Goal: Navigation & Orientation: Go to known website

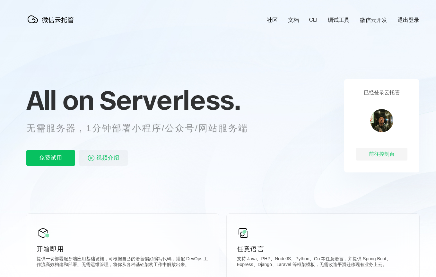
scroll to position [0, 1143]
click at [388, 155] on div "前往控制台" at bounding box center [381, 153] width 51 height 13
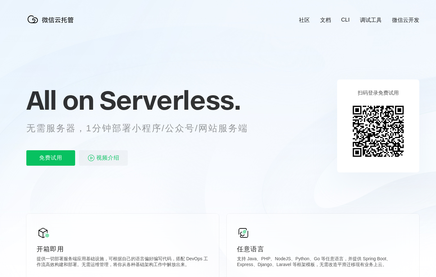
scroll to position [0, 1143]
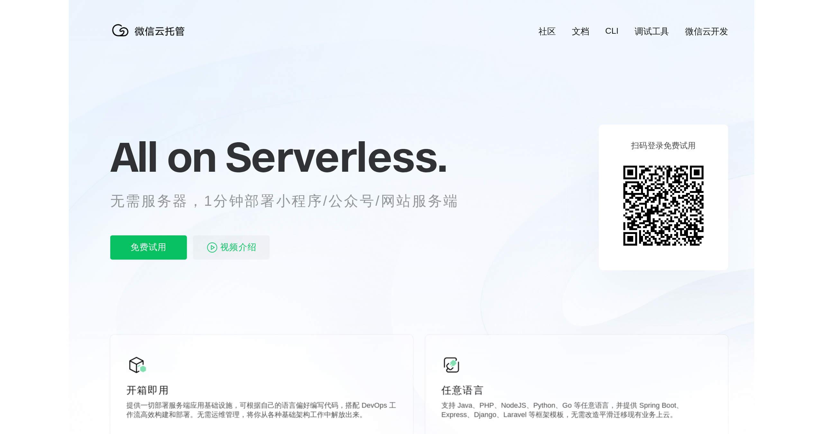
scroll to position [0, 1143]
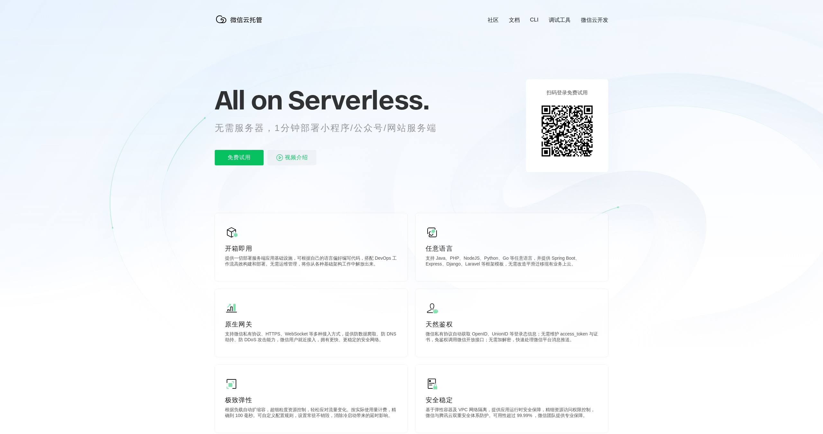
click at [436, 22] on link "微信云开发" at bounding box center [594, 19] width 27 height 7
